Goal: Task Accomplishment & Management: Complete application form

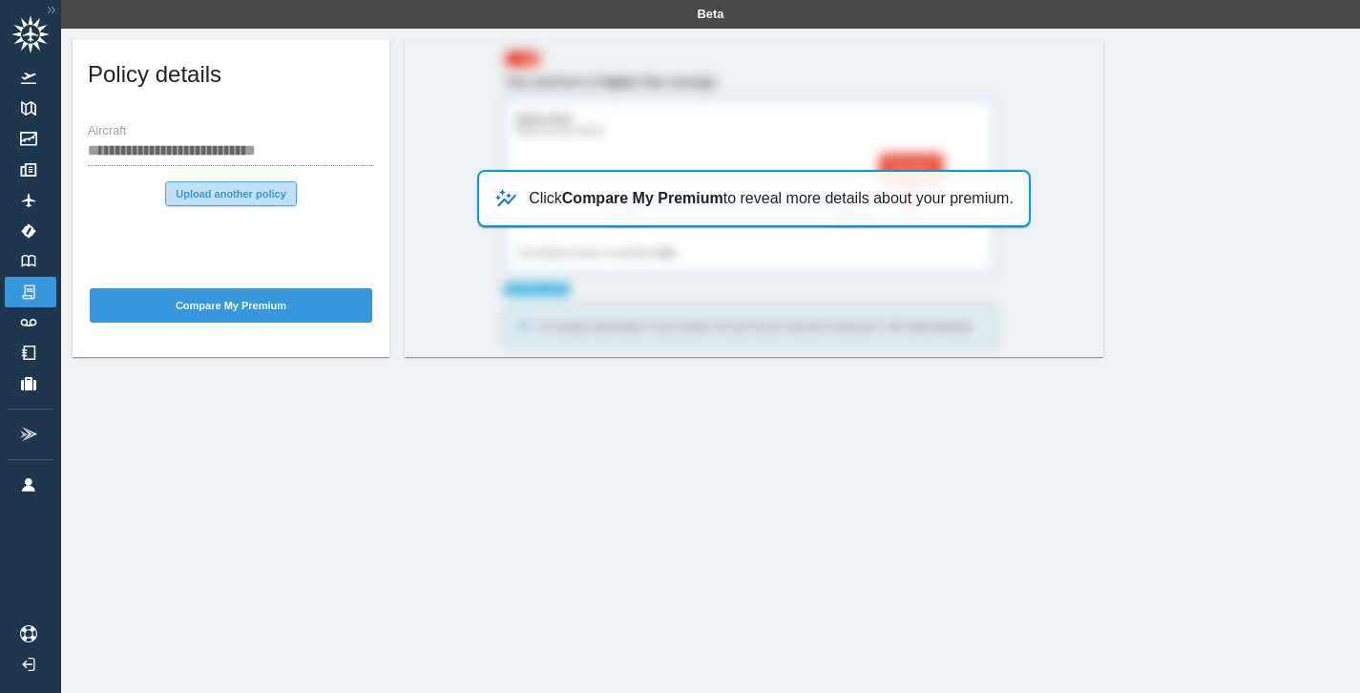
click at [202, 201] on button "Upload another policy" at bounding box center [231, 193] width 132 height 25
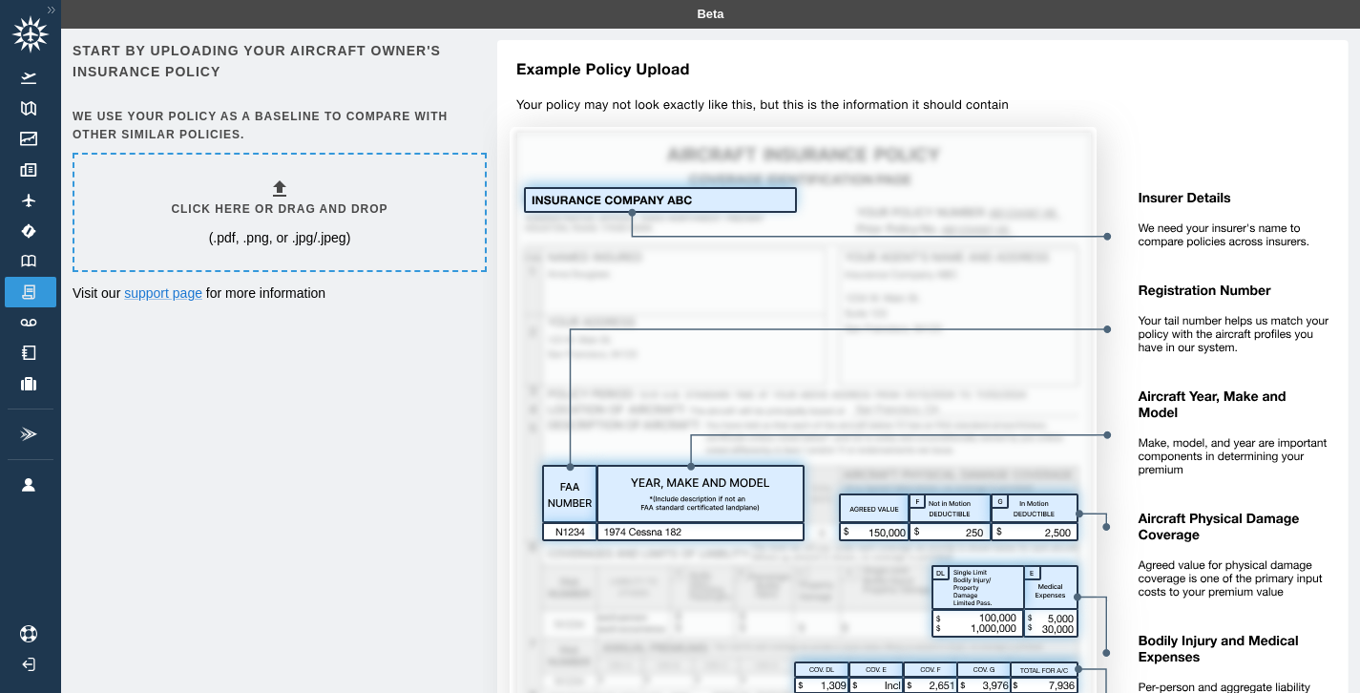
click at [309, 200] on h6 "Click here or drag and drop" at bounding box center [279, 209] width 217 height 18
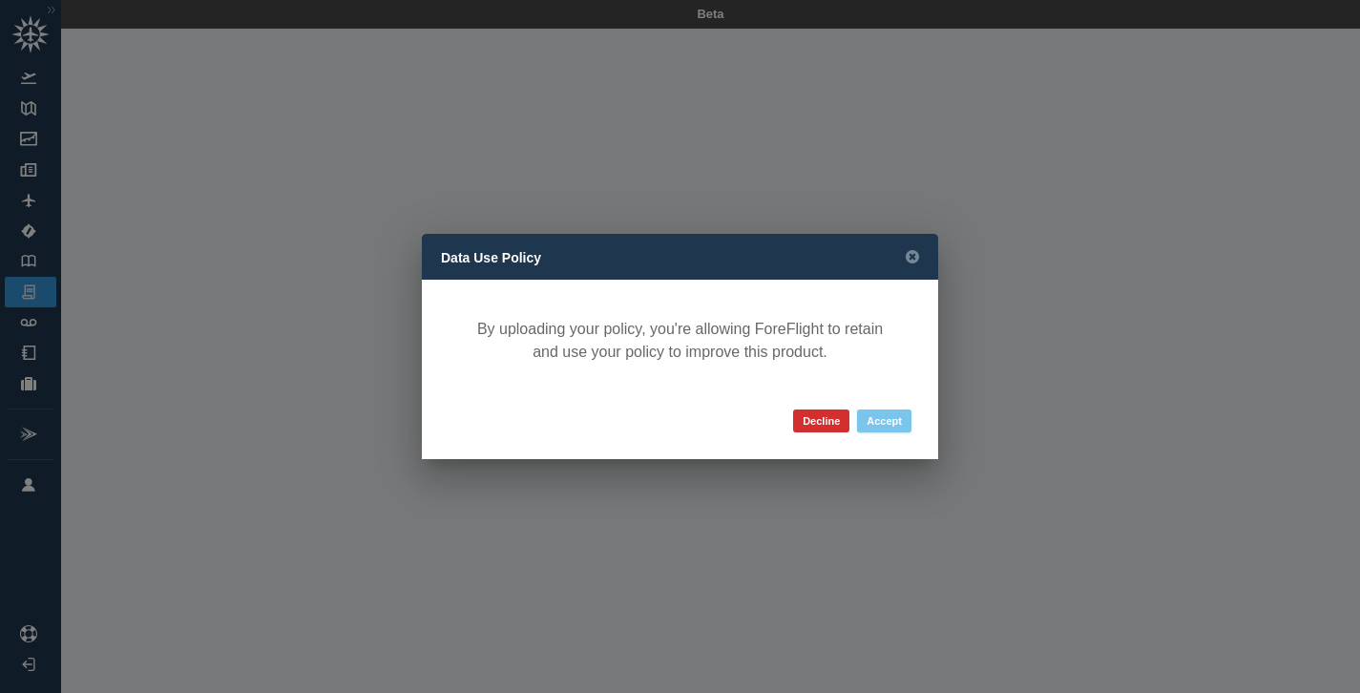
click at [886, 422] on button "Accept" at bounding box center [884, 420] width 54 height 23
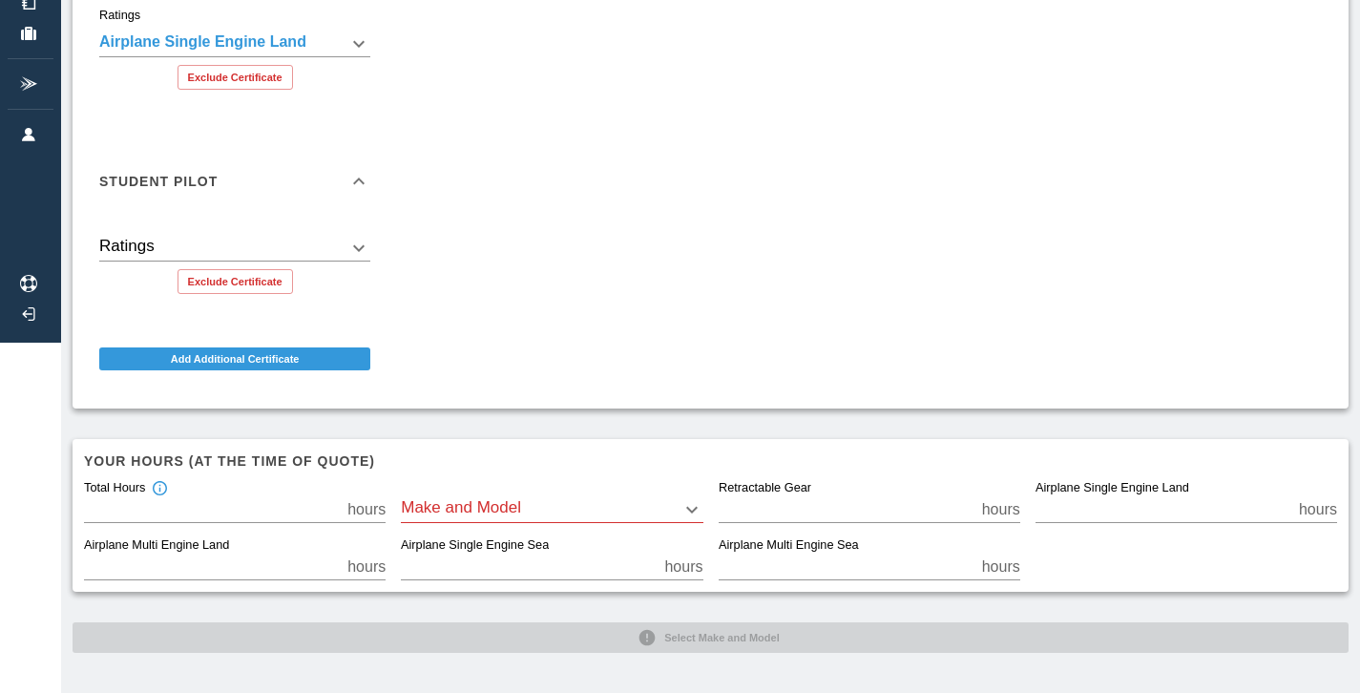
scroll to position [349, 0]
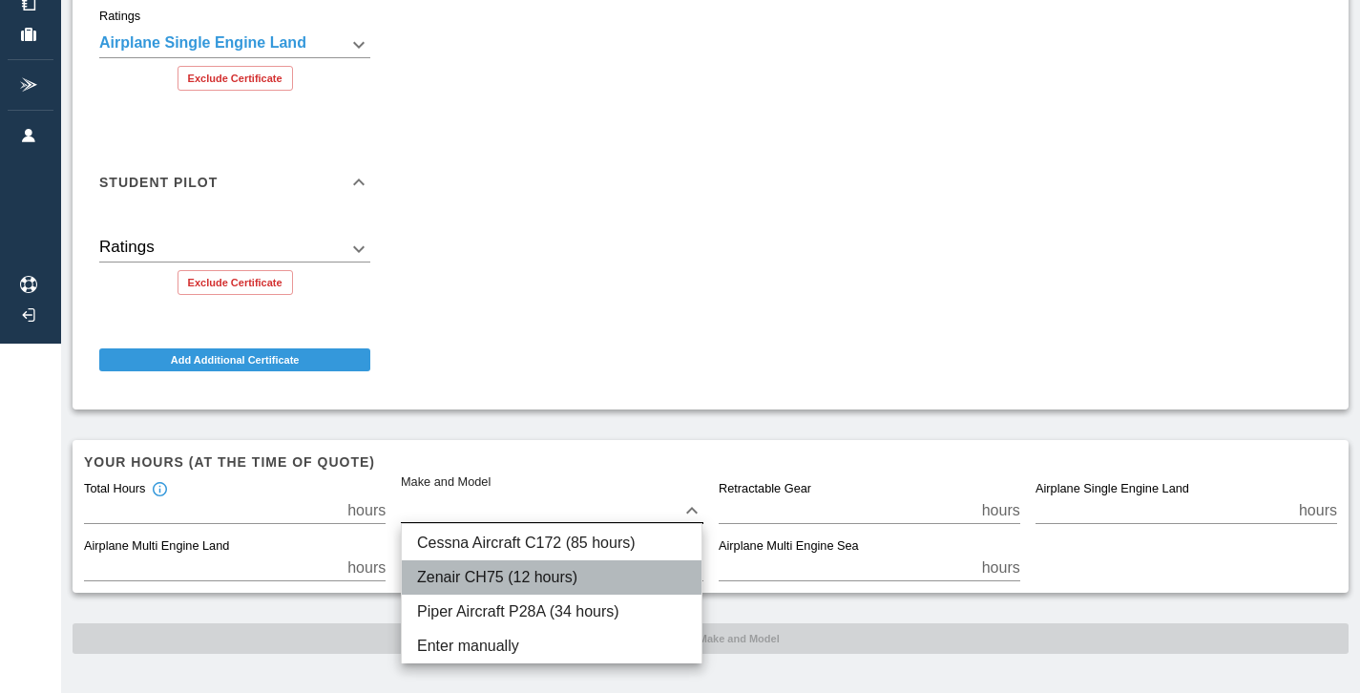
click at [628, 574] on li "Zenair CH75 (12 hours)" at bounding box center [552, 577] width 300 height 34
type input "*****"
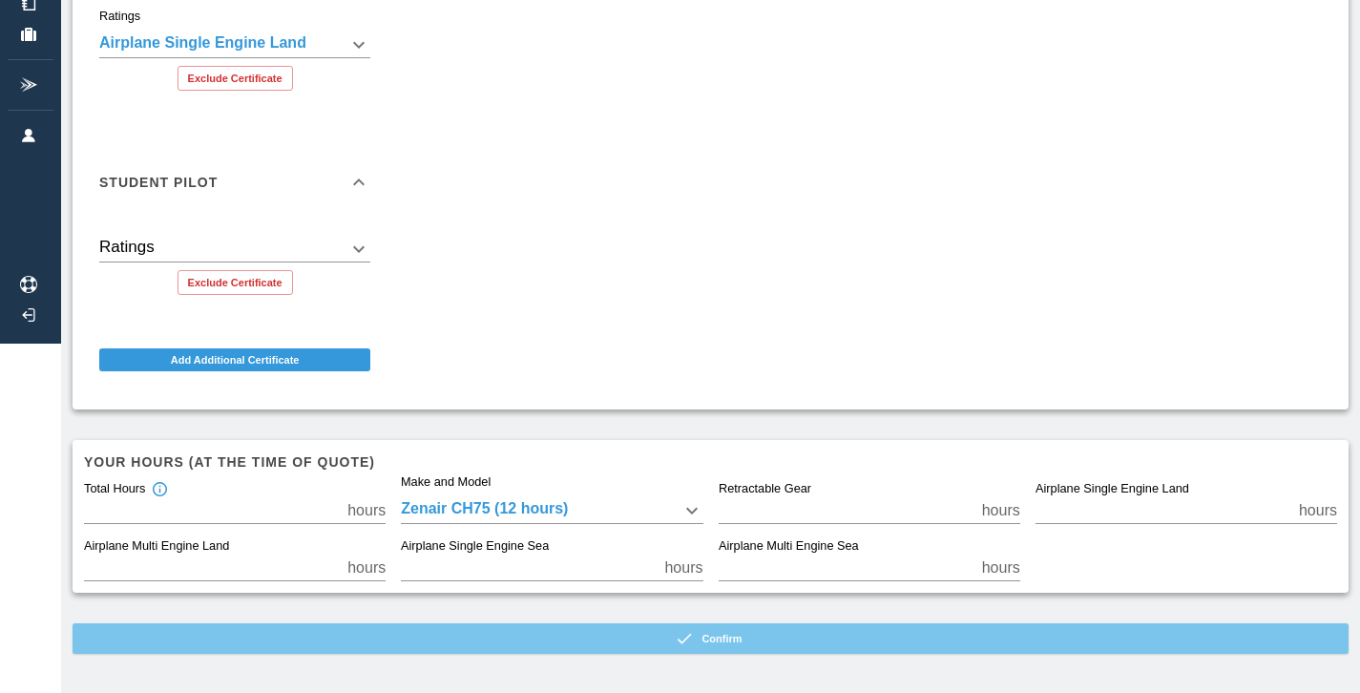
click at [872, 628] on button "Confirm" at bounding box center [711, 638] width 1276 height 31
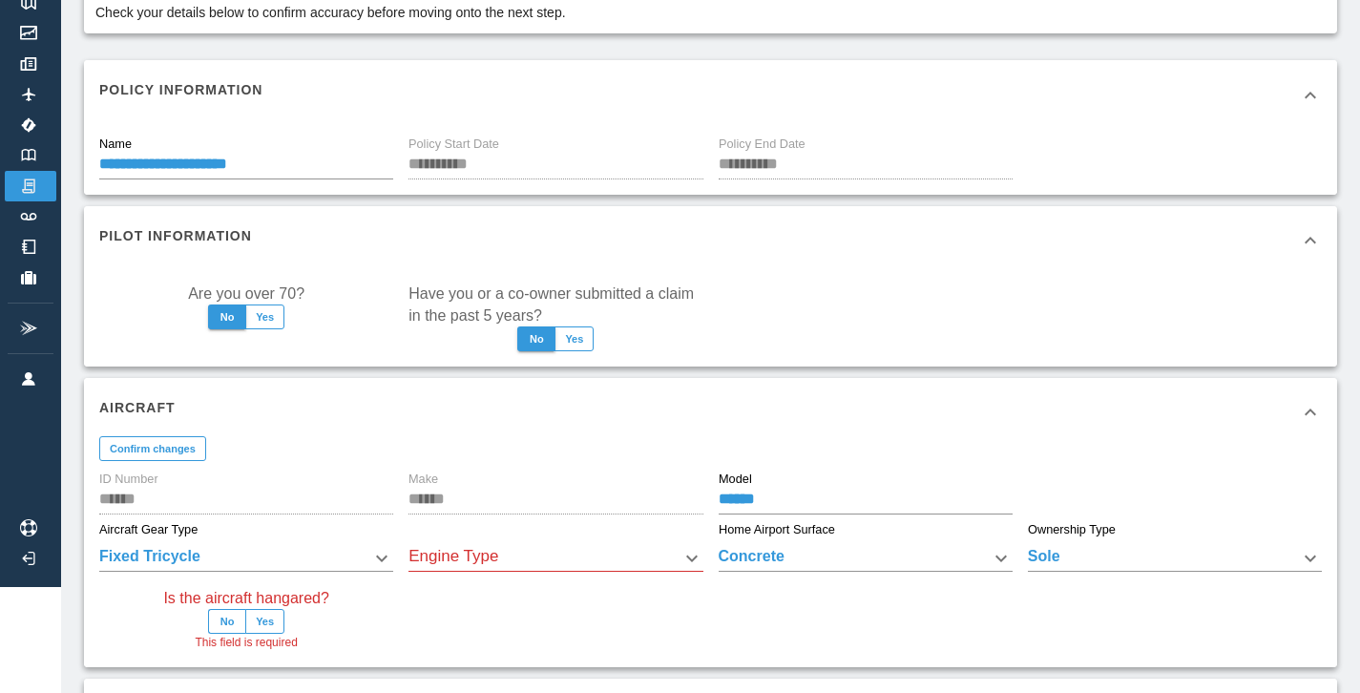
scroll to position [111, 0]
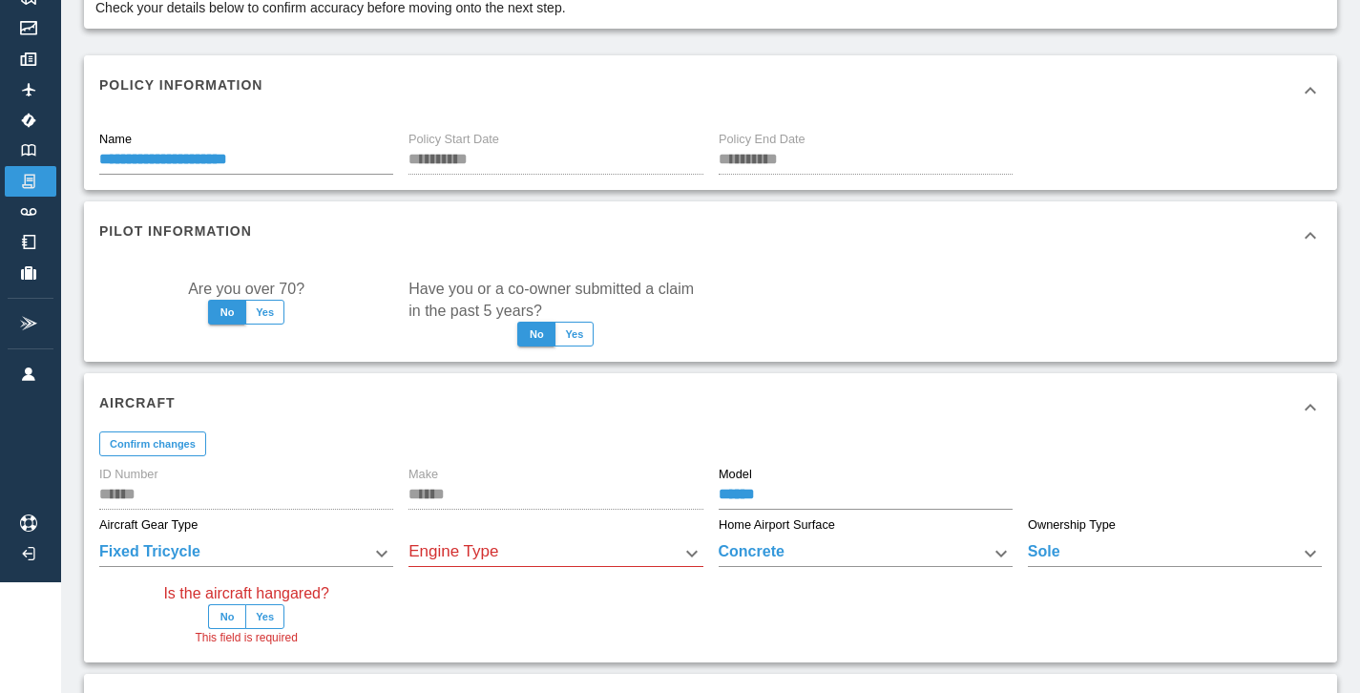
click at [576, 550] on body "**********" at bounding box center [680, 235] width 1360 height 693
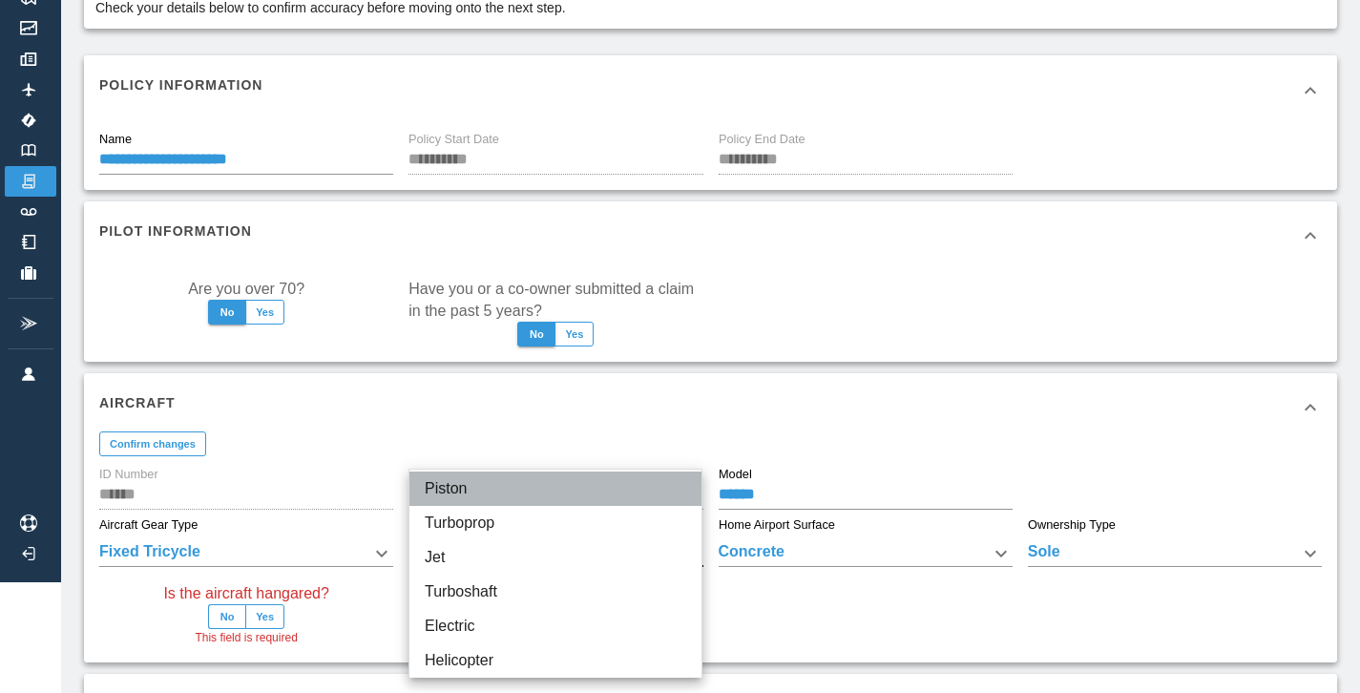
click at [547, 488] on li "Piston" at bounding box center [555, 488] width 292 height 34
type input "******"
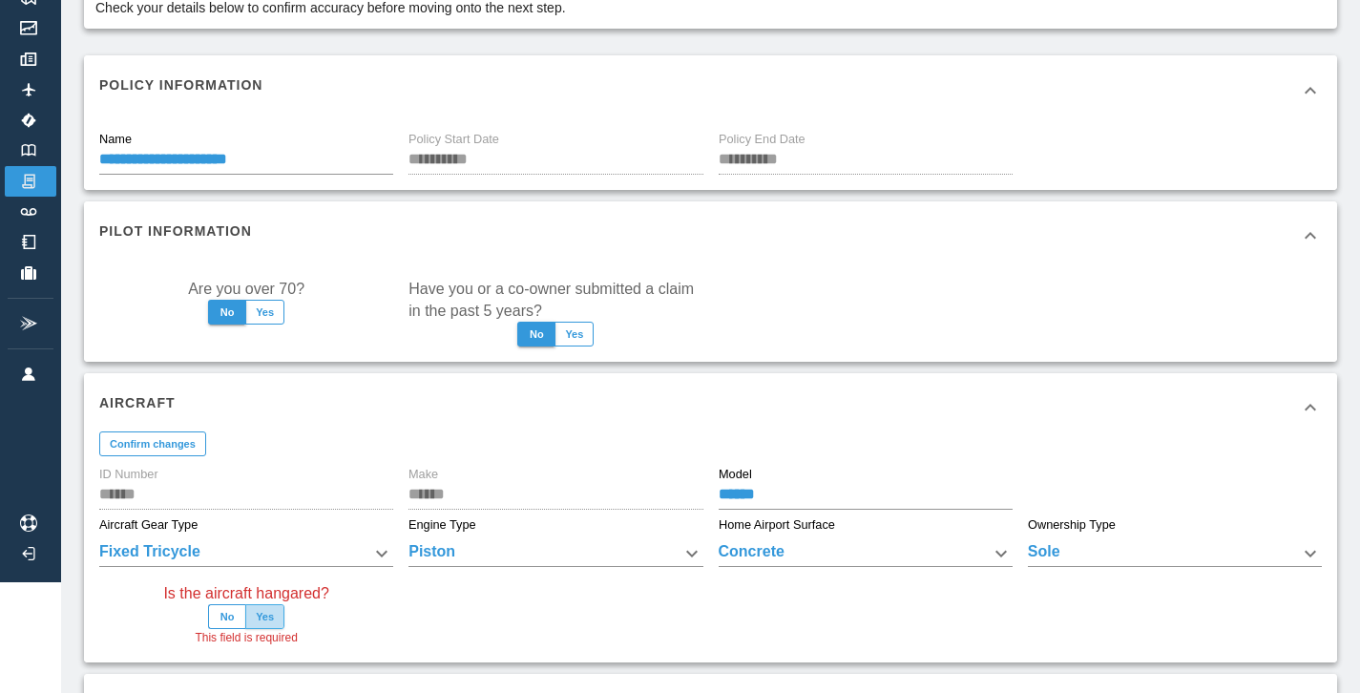
click at [266, 620] on button "Yes" at bounding box center [264, 616] width 39 height 25
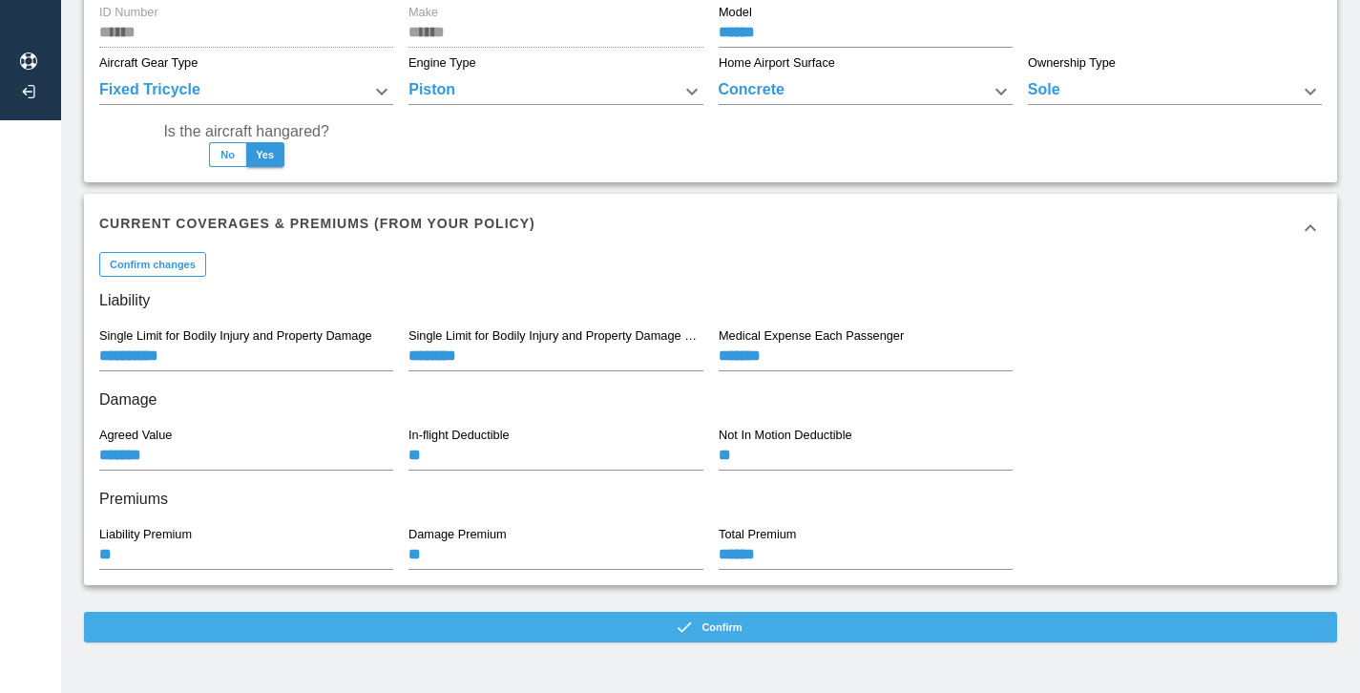
scroll to position [572, 0]
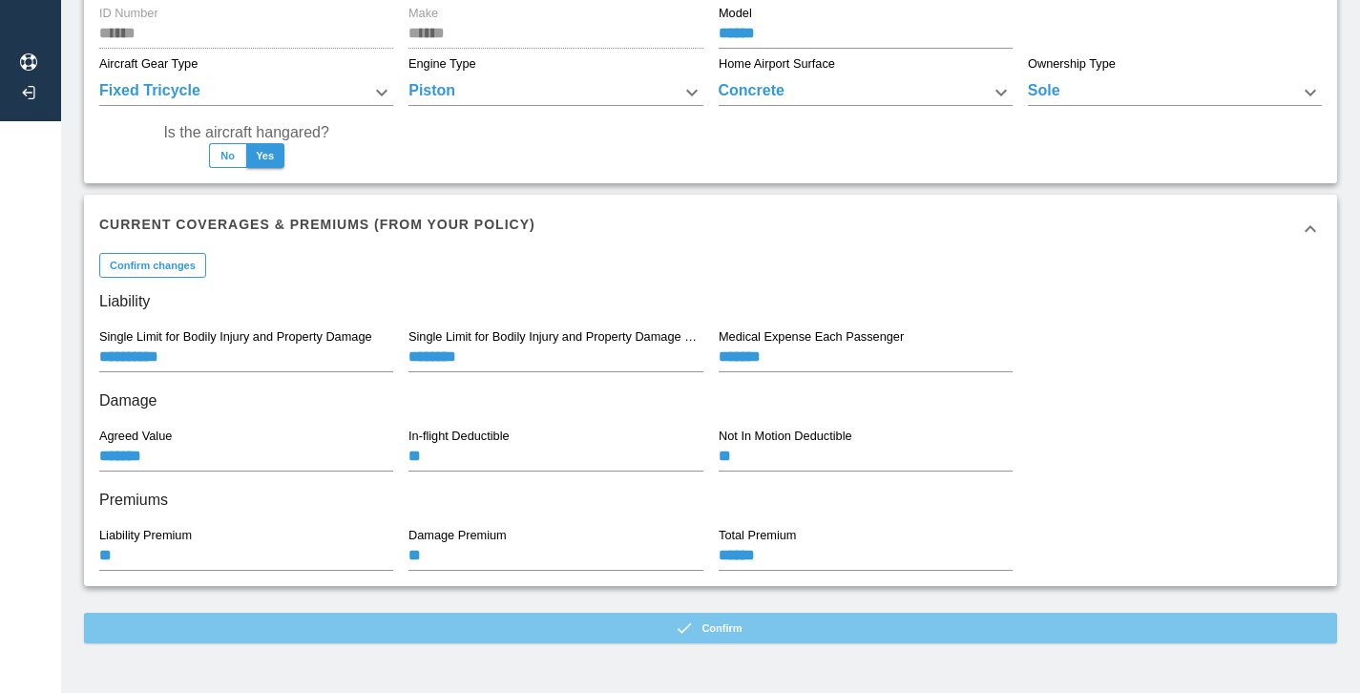
click at [425, 616] on button "Confirm" at bounding box center [710, 628] width 1253 height 31
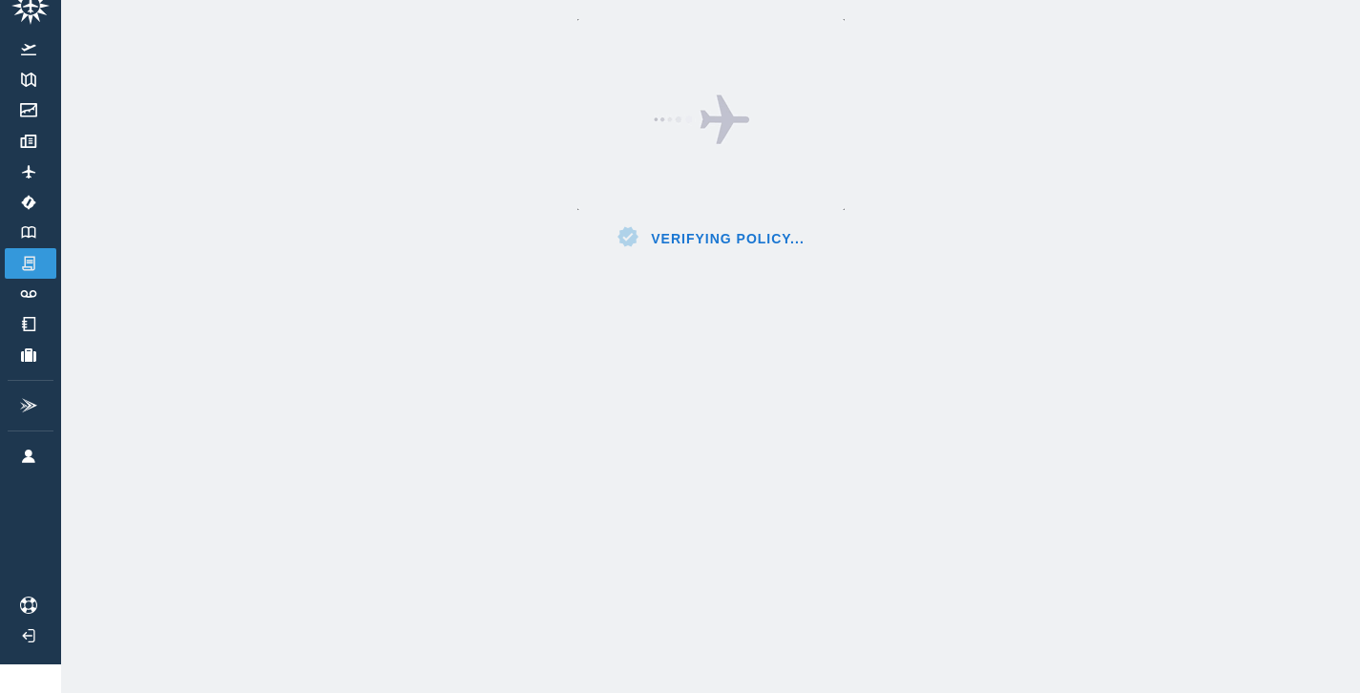
scroll to position [29, 0]
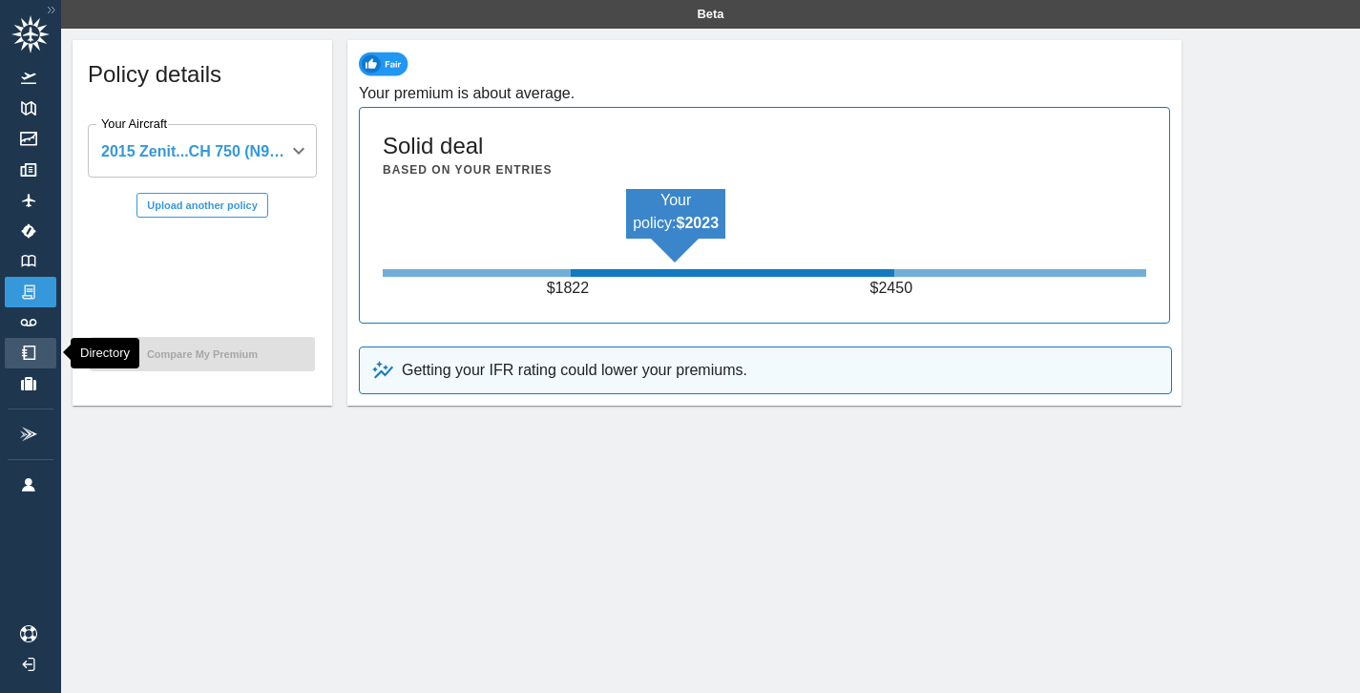
click at [40, 356] on link "Directory" at bounding box center [31, 353] width 52 height 31
